Goal: Find specific page/section

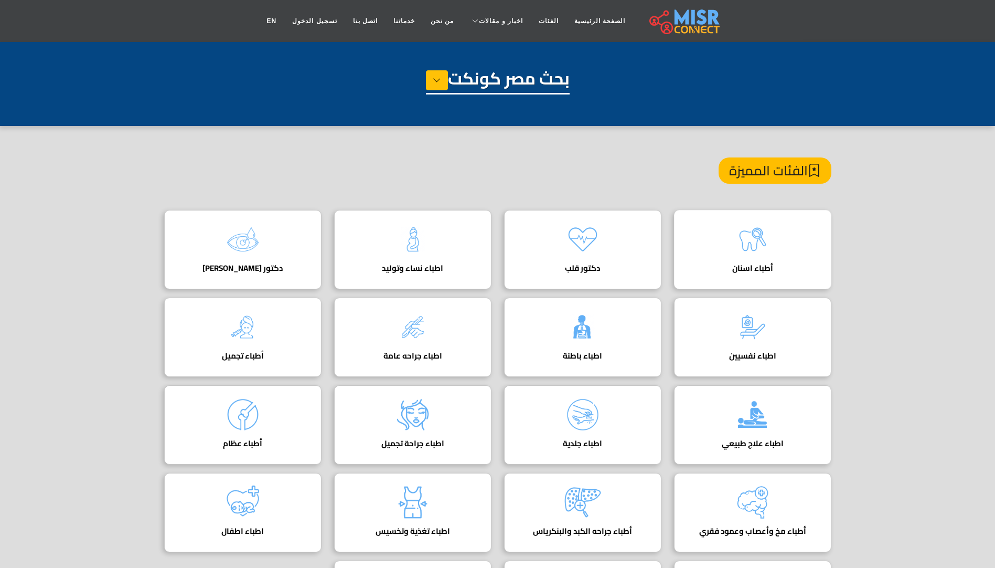
click at [760, 244] on img at bounding box center [753, 239] width 42 height 42
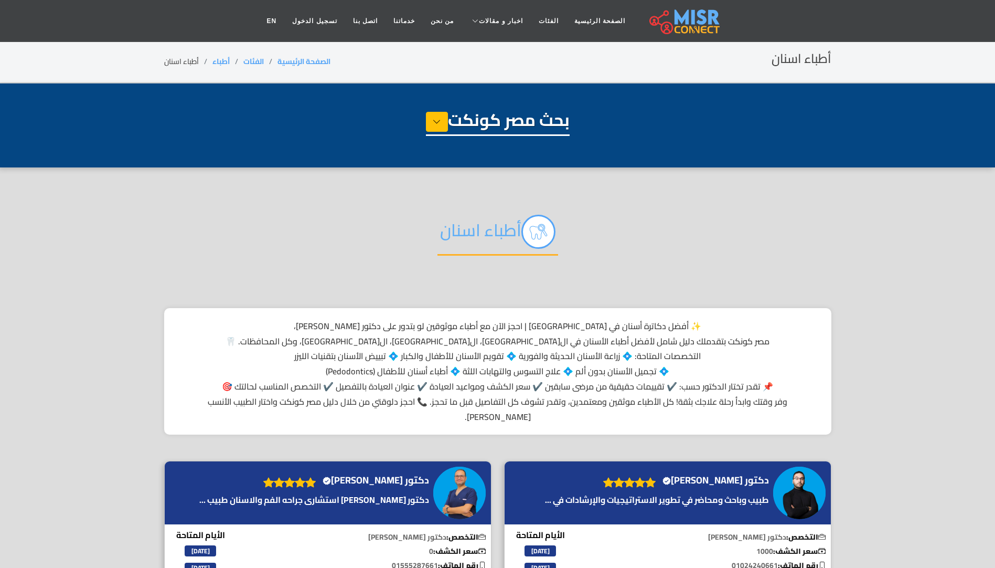
select select "*****"
select select "**********"
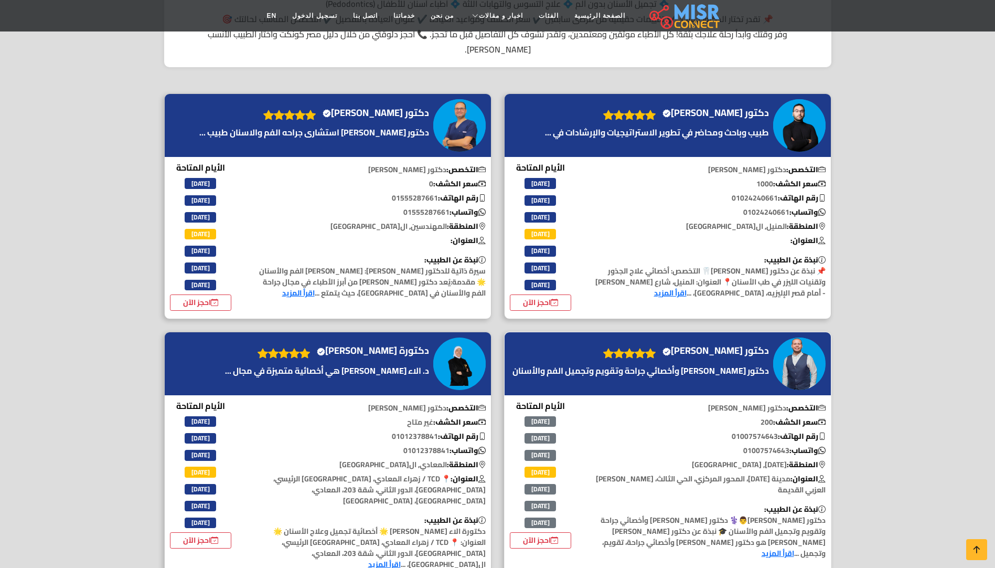
scroll to position [315, 0]
